Goal: Task Accomplishment & Management: Manage account settings

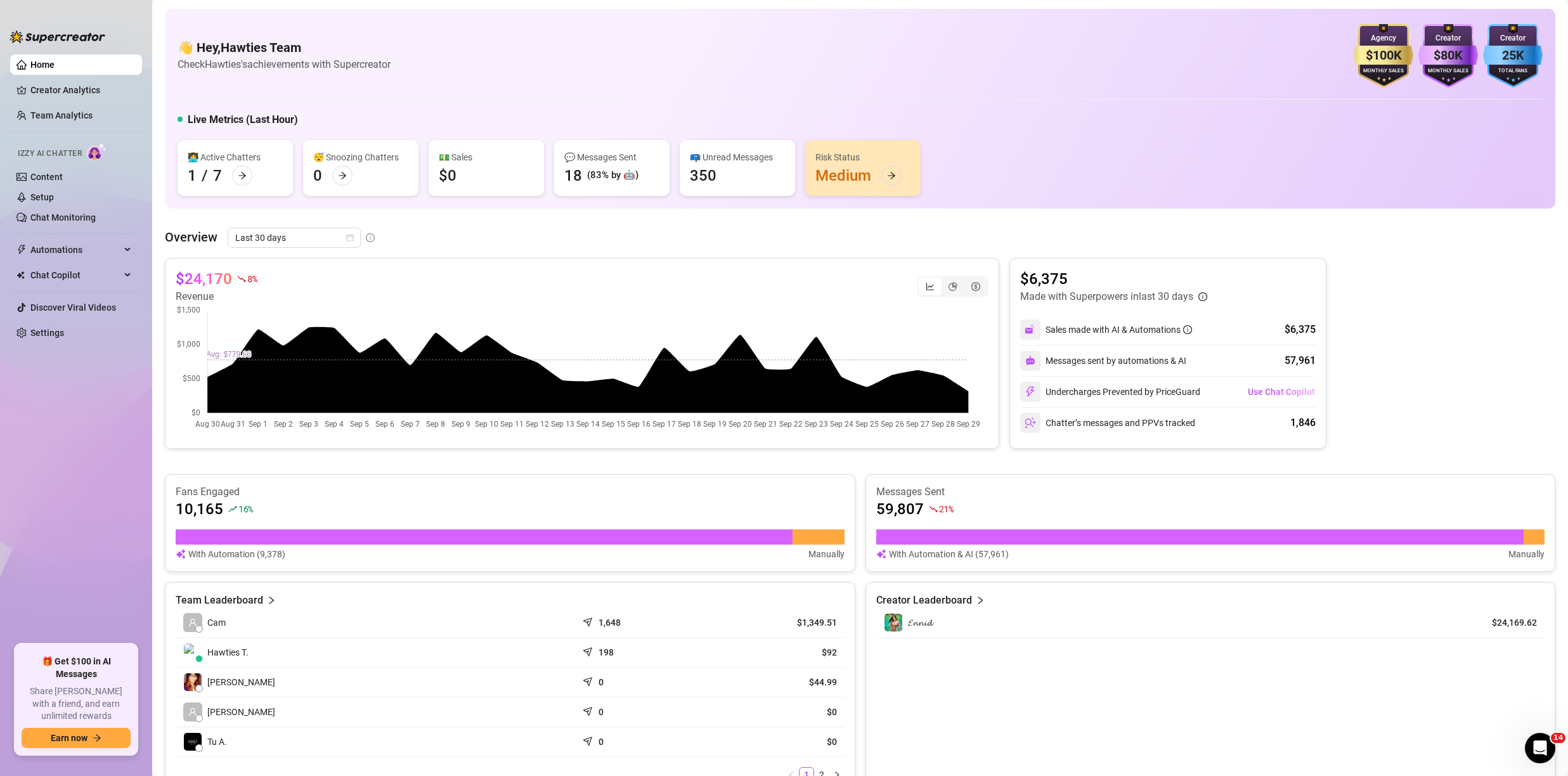
click at [64, 328] on link "Settings" at bounding box center [47, 333] width 34 height 11
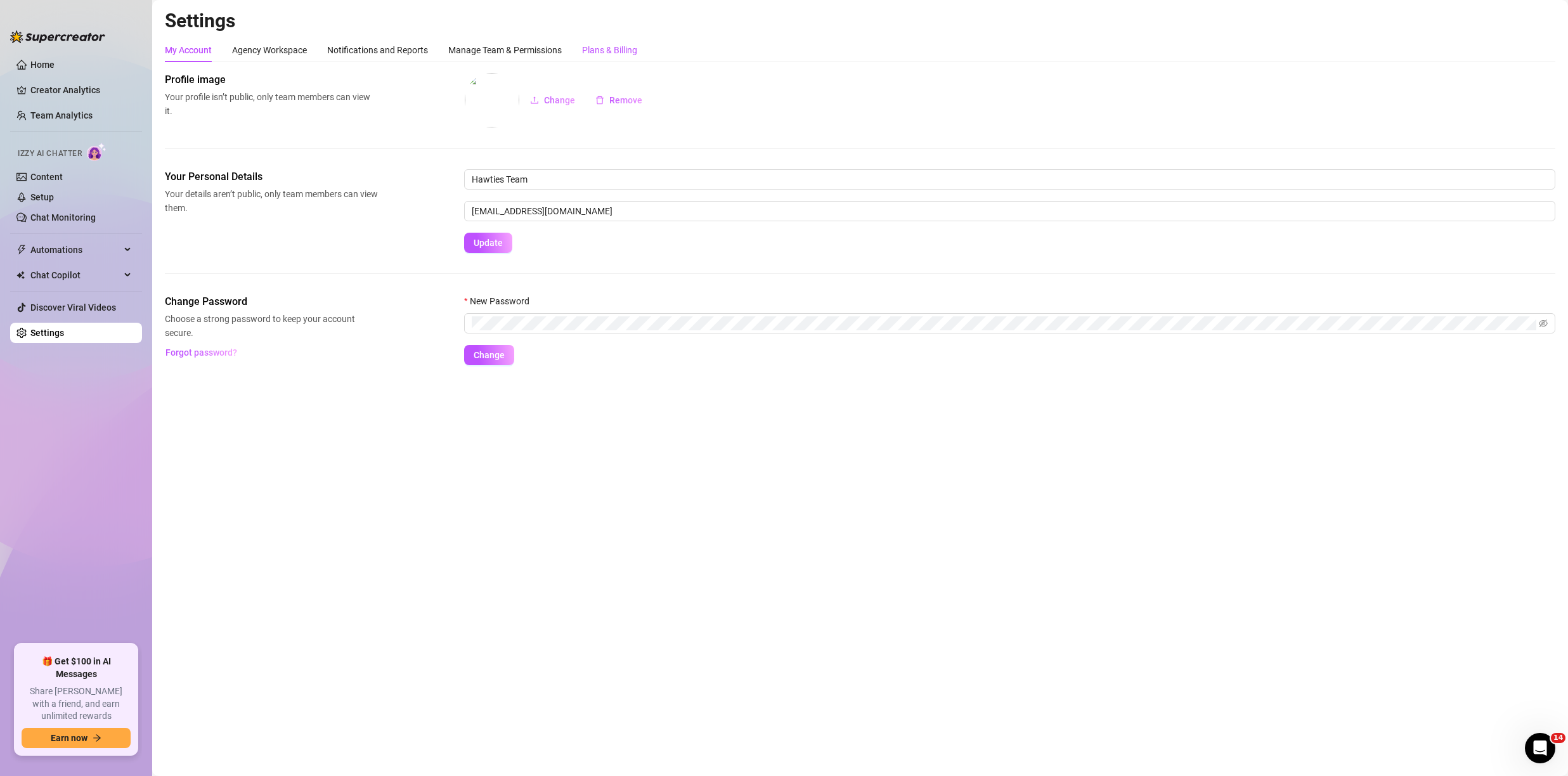
click at [602, 48] on div "Plans & Billing" at bounding box center [609, 50] width 55 height 13
